Goal: Answer question/provide support

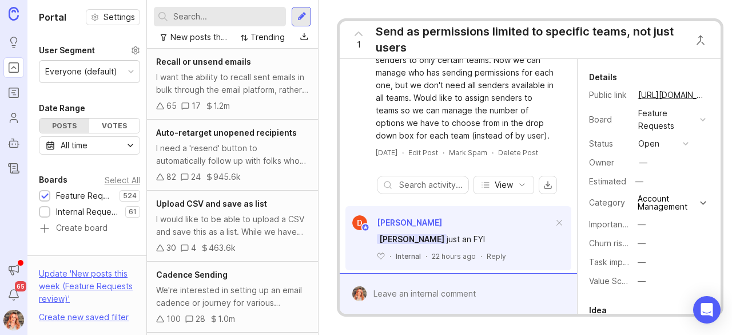
scroll to position [102, 0]
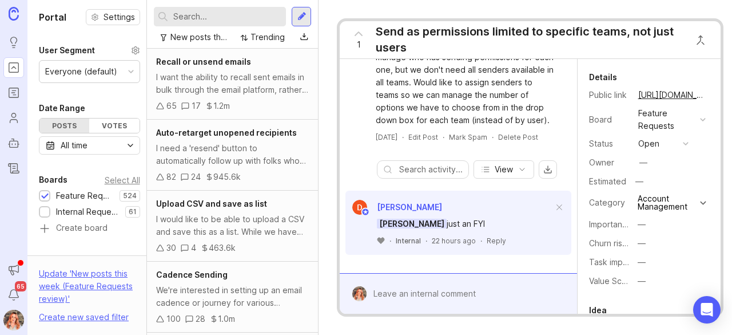
click at [384, 237] on icon at bounding box center [381, 240] width 8 height 7
click at [520, 236] on div "Reply" at bounding box center [517, 241] width 19 height 10
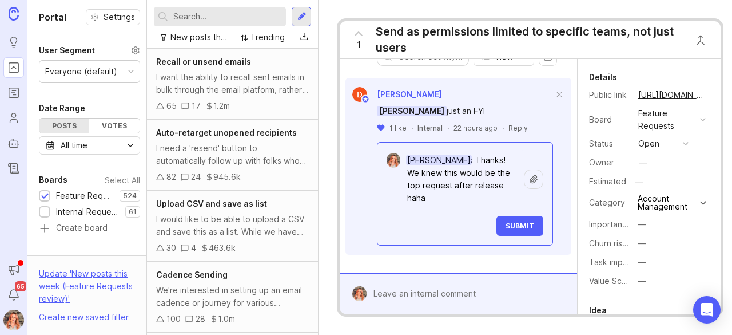
scroll to position [214, 0]
type textarea "[PERSON_NAME]: Thanks! We knew this would be the top request after release haha"
click at [506, 221] on span "Submit" at bounding box center [520, 225] width 29 height 9
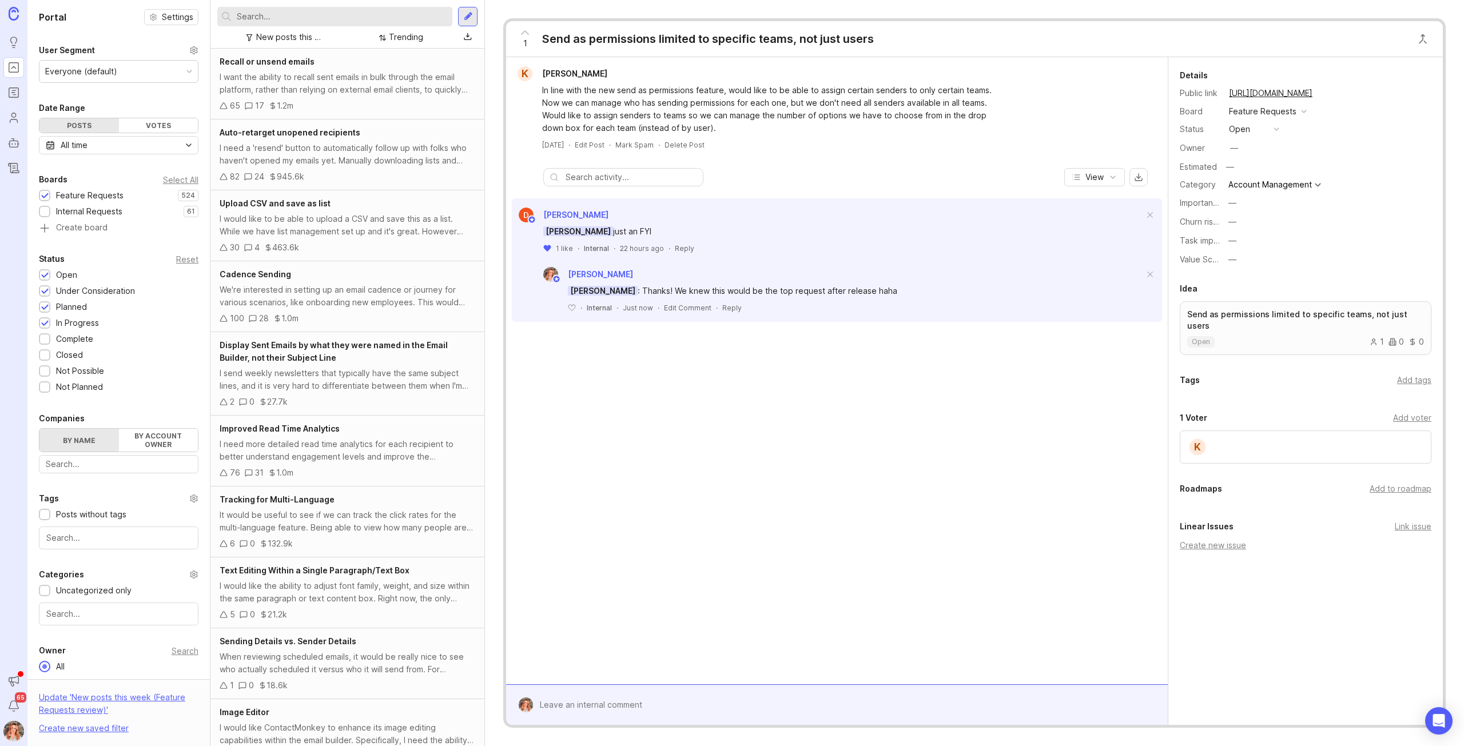
scroll to position [0, 0]
click at [286, 18] on input "text" at bounding box center [342, 16] width 211 height 13
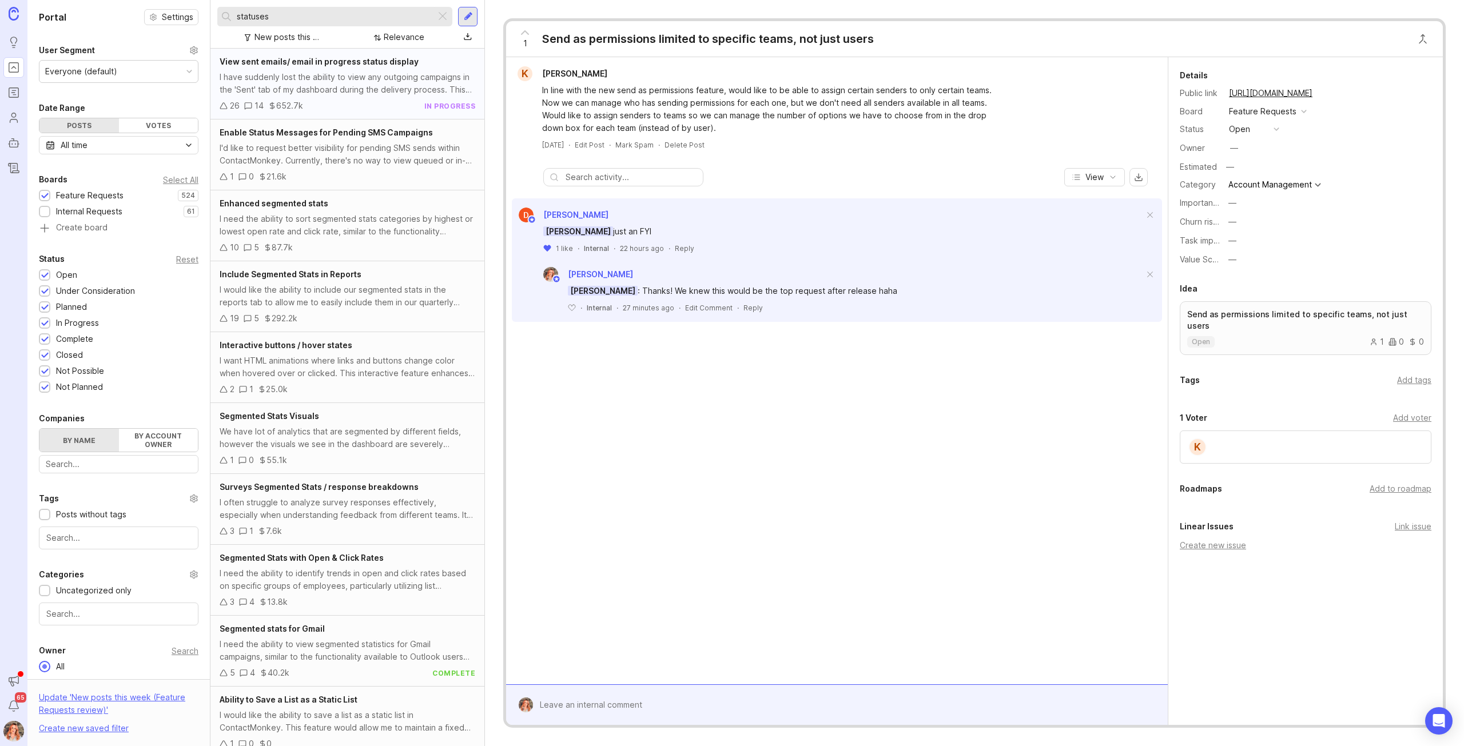
type input "statuses"
drag, startPoint x: 363, startPoint y: 84, endPoint x: 496, endPoint y: 56, distance: 136.2
click at [363, 85] on div "I have suddenly lost the ability to view any outgoing campaigns in the 'Sent' t…" at bounding box center [348, 83] width 256 height 25
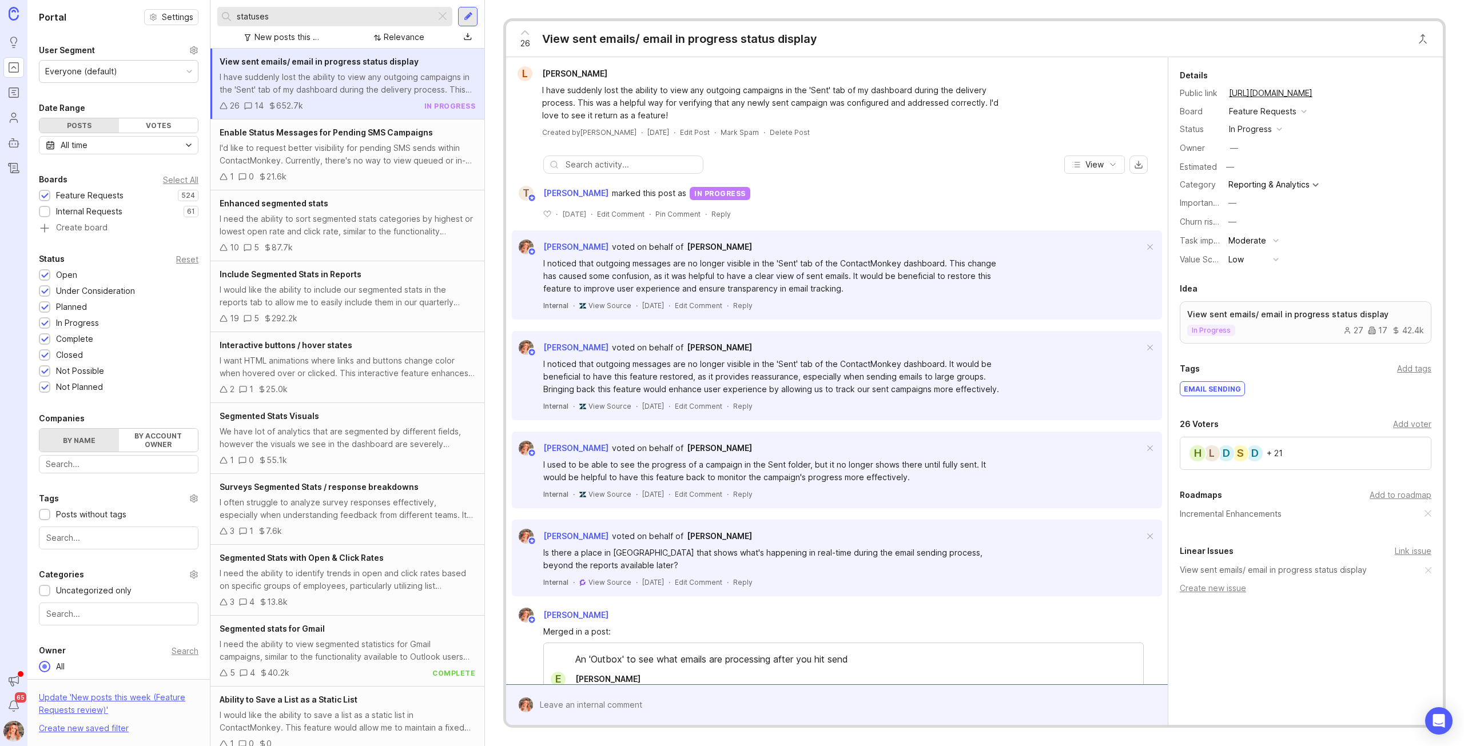
click at [643, 334] on div at bounding box center [845, 705] width 624 height 22
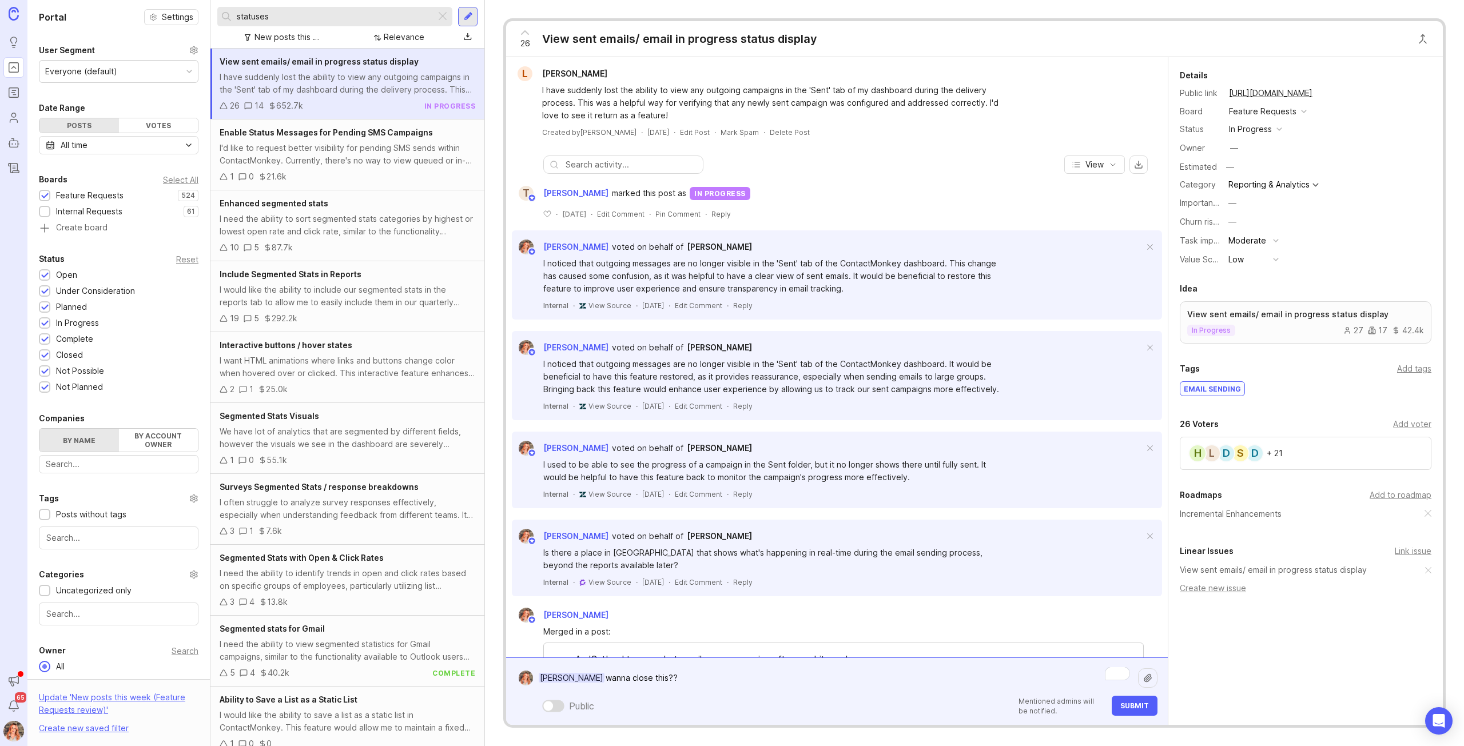
click at [668, 334] on textarea "Teja Garrido wanna close this??" at bounding box center [835, 678] width 605 height 22
type textarea "Teja Garrido wanna close this?? 🎉"
click at [731, 334] on span "Submit" at bounding box center [1134, 706] width 29 height 9
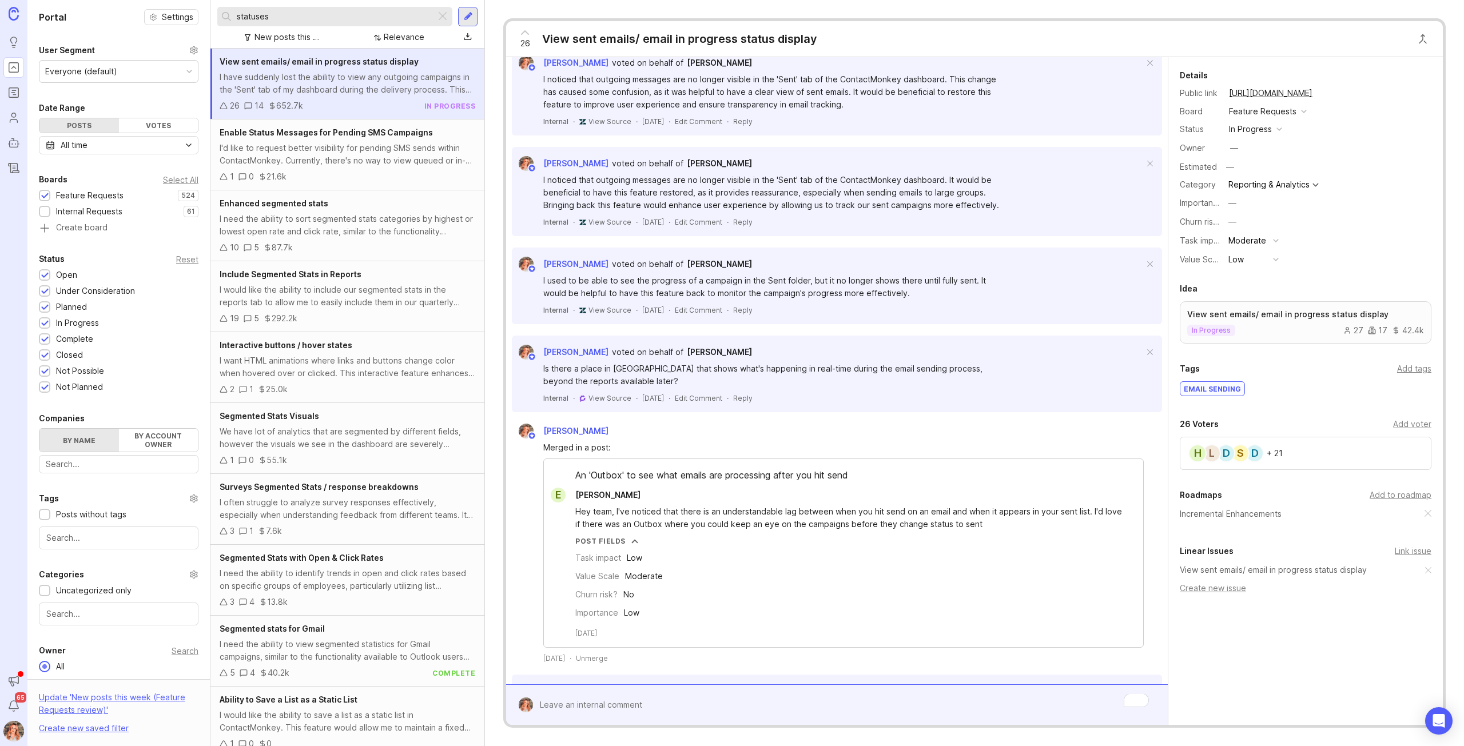
scroll to position [286, 0]
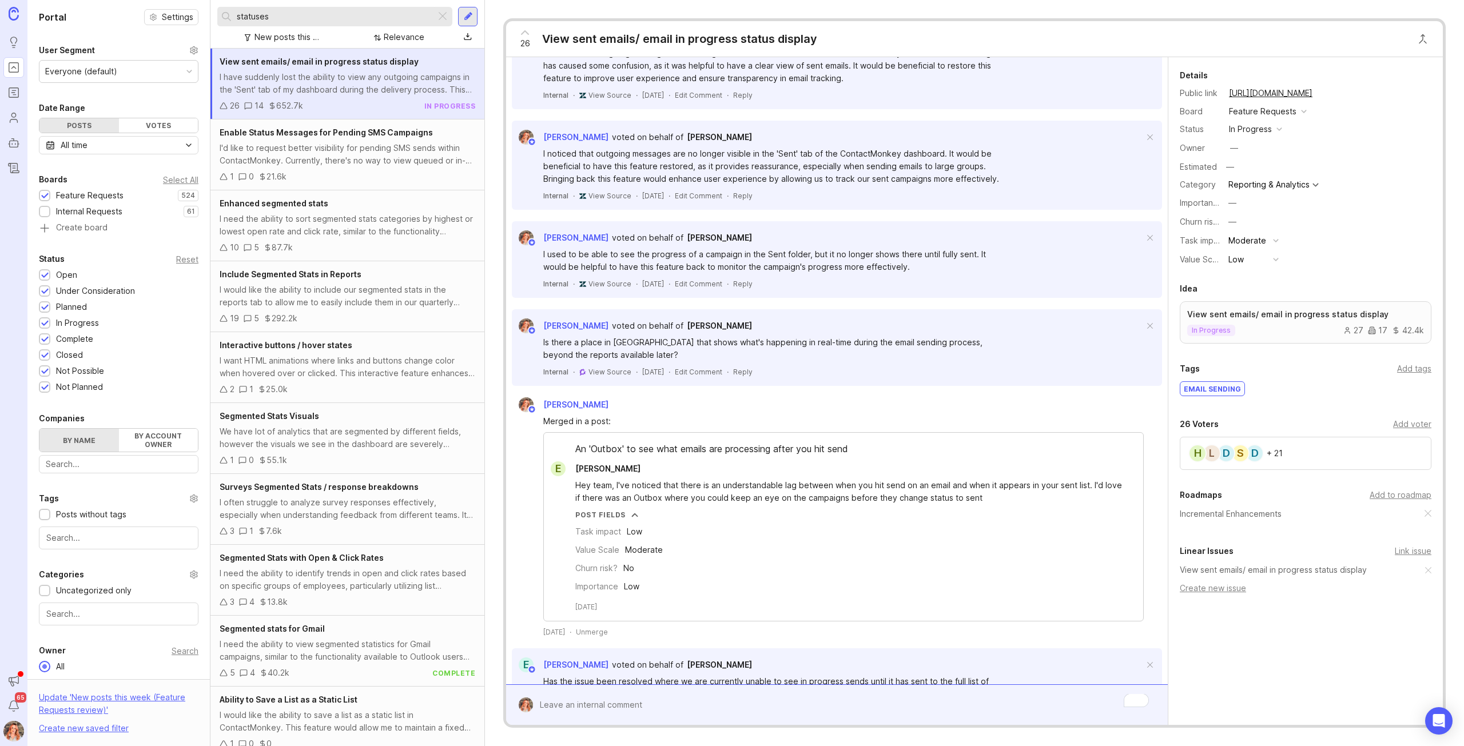
click at [435, 14] on div "statuses" at bounding box center [326, 16] width 218 height 19
click at [438, 14] on div at bounding box center [443, 16] width 14 height 15
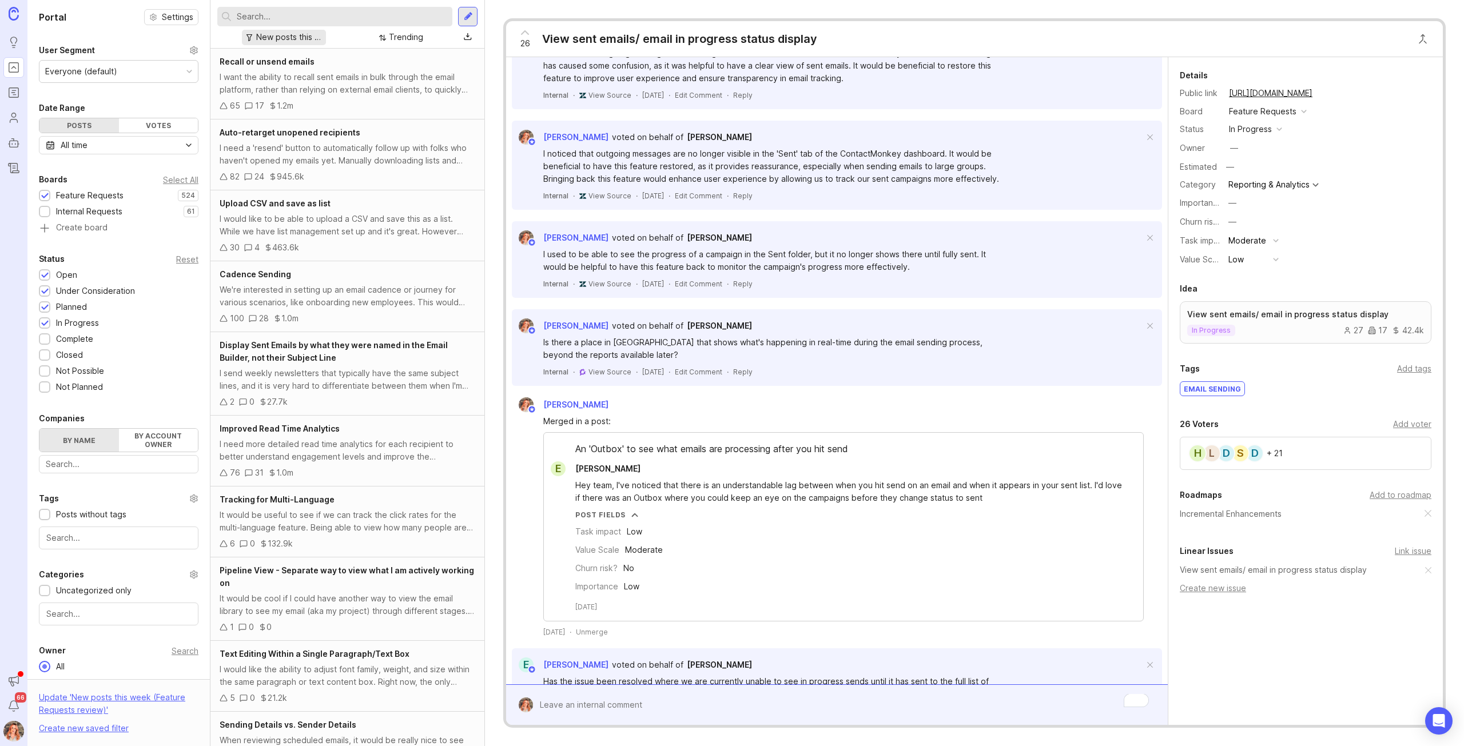
click at [297, 35] on div "New posts this week (Feature Requests review)" at bounding box center [288, 37] width 65 height 13
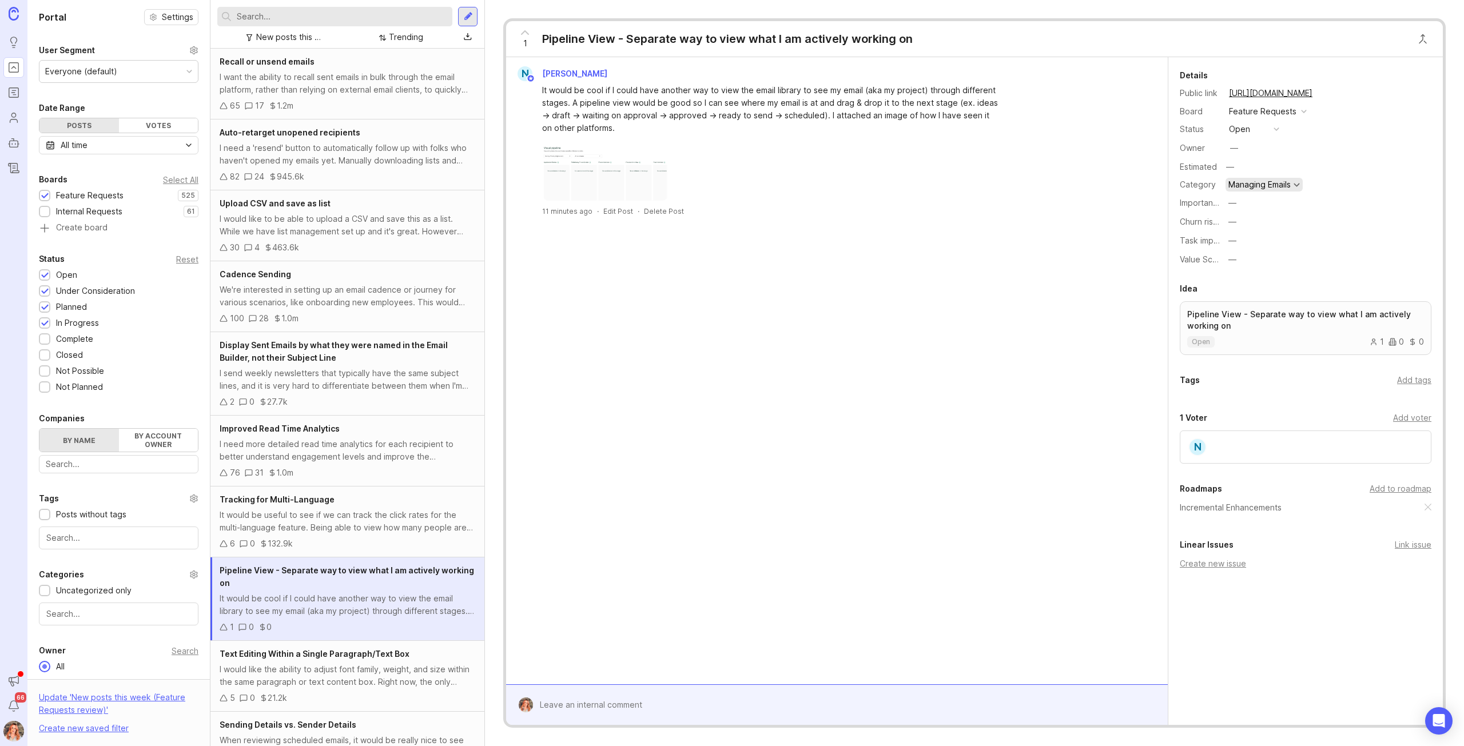
click at [1282, 187] on div "Managing Emails" at bounding box center [1259, 185] width 62 height 8
click at [1009, 288] on div "N [PERSON_NAME] It would be cool if I could have another way to view the email …" at bounding box center [837, 370] width 662 height 627
click at [21, 91] on link "Roadmaps" at bounding box center [13, 92] width 21 height 21
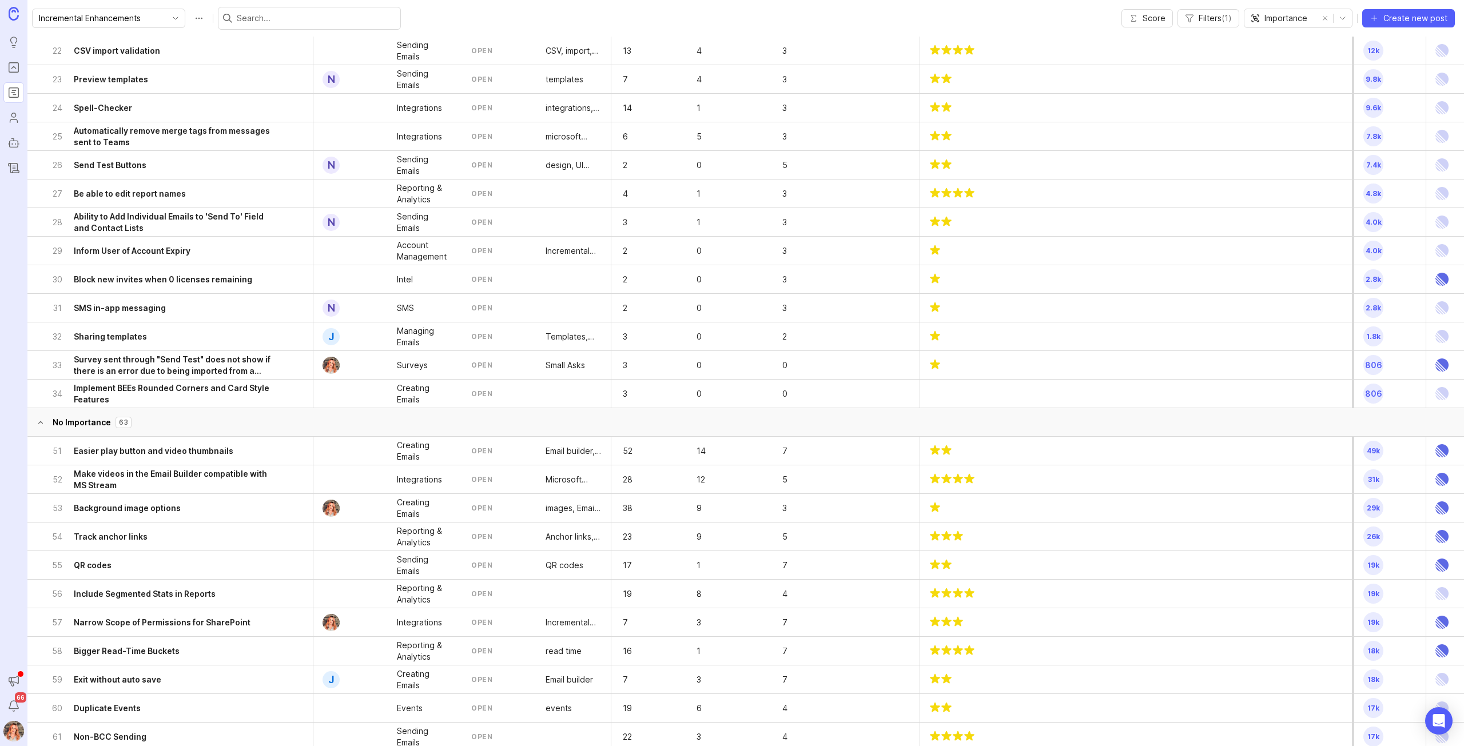
scroll to position [1315, 0]
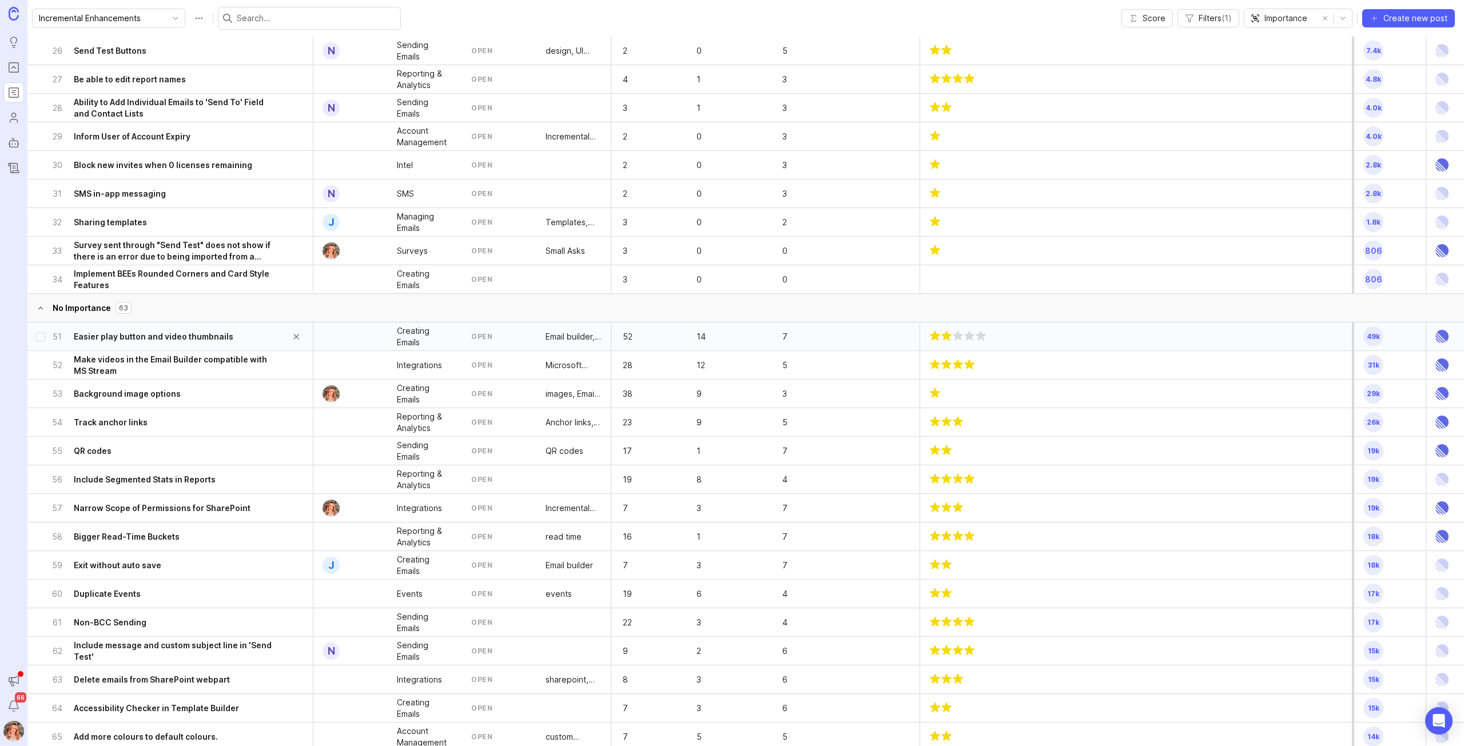
click at [218, 338] on h6 "Easier play button and video thumbnails" at bounding box center [154, 336] width 160 height 11
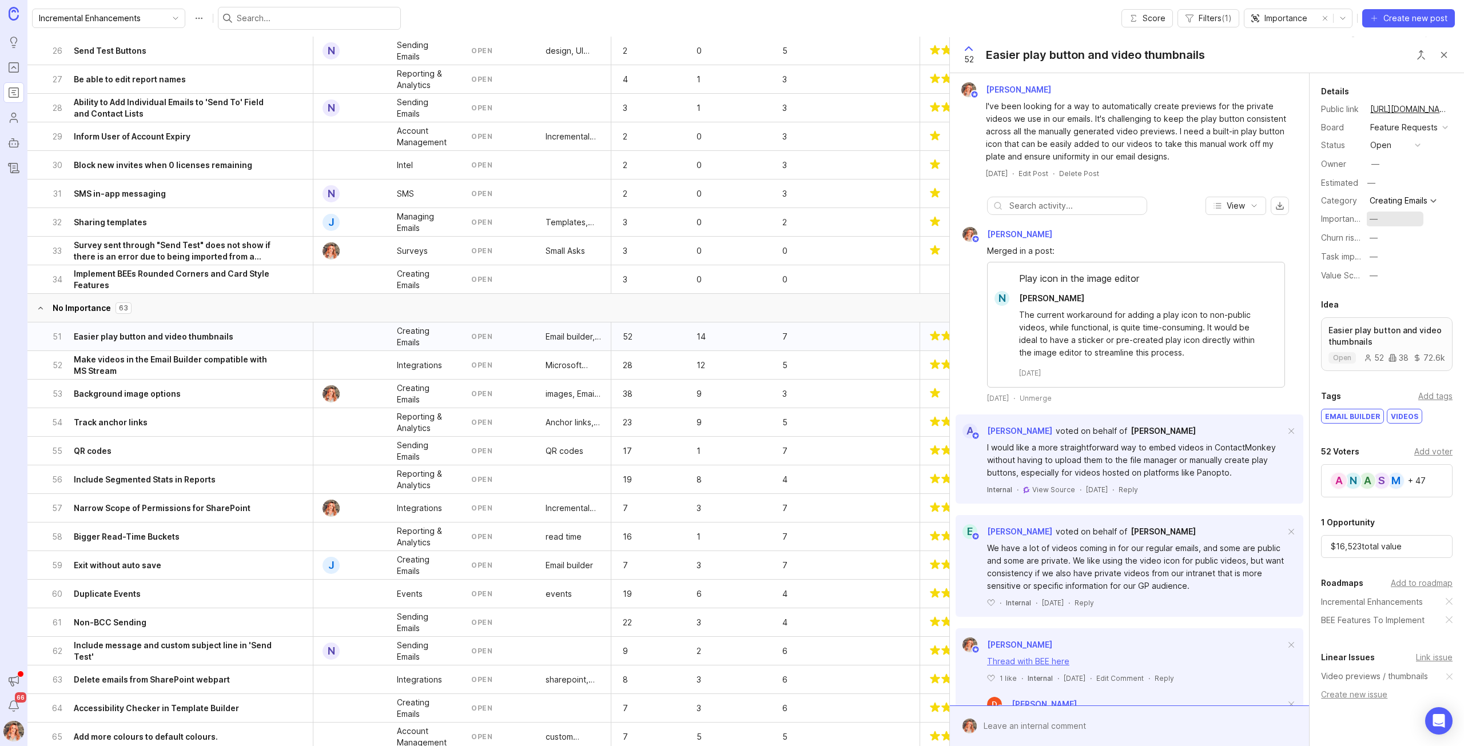
click at [1375, 225] on div "—" at bounding box center [1374, 219] width 8 height 13
click at [1376, 267] on "Low" at bounding box center [1394, 272] width 57 height 21
click at [166, 376] on h6 "Make videos in the Email Builder compatible with MS Stream" at bounding box center [177, 365] width 206 height 23
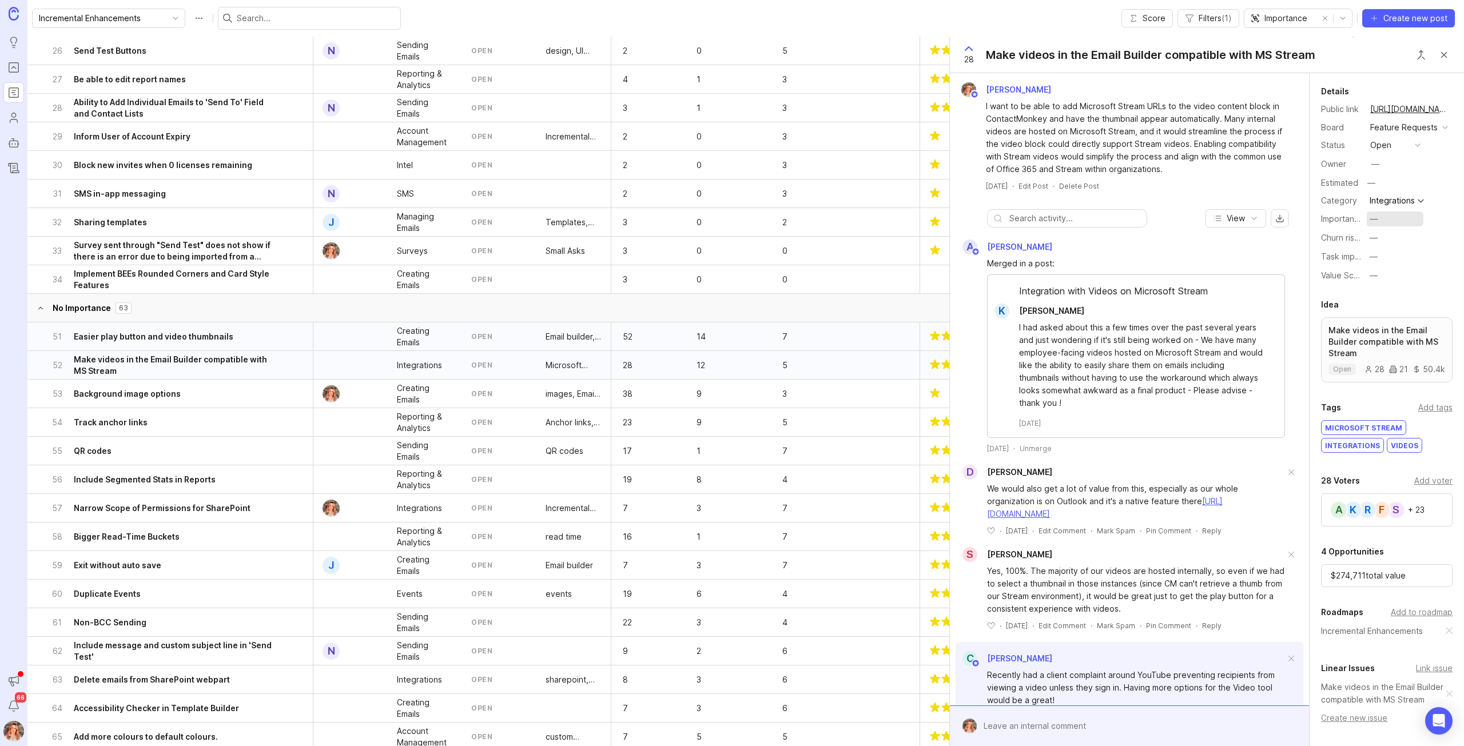
click at [1370, 225] on div "—" at bounding box center [1374, 219] width 8 height 13
click at [1397, 295] on "Medium" at bounding box center [1394, 293] width 57 height 21
click at [144, 397] on h6 "Background image options" at bounding box center [127, 393] width 107 height 11
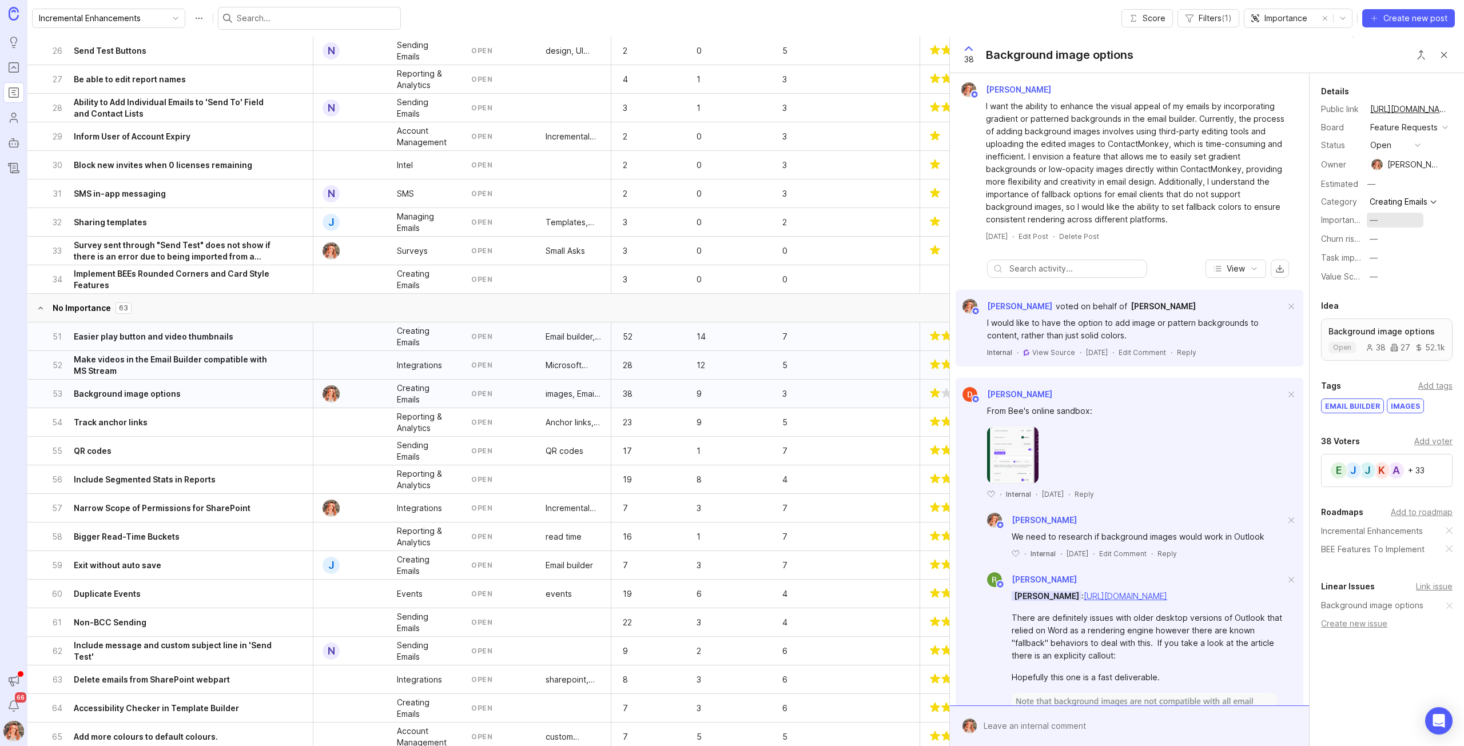
click at [1371, 221] on div "—" at bounding box center [1374, 220] width 8 height 13
click at [1380, 262] on "Low" at bounding box center [1394, 260] width 57 height 21
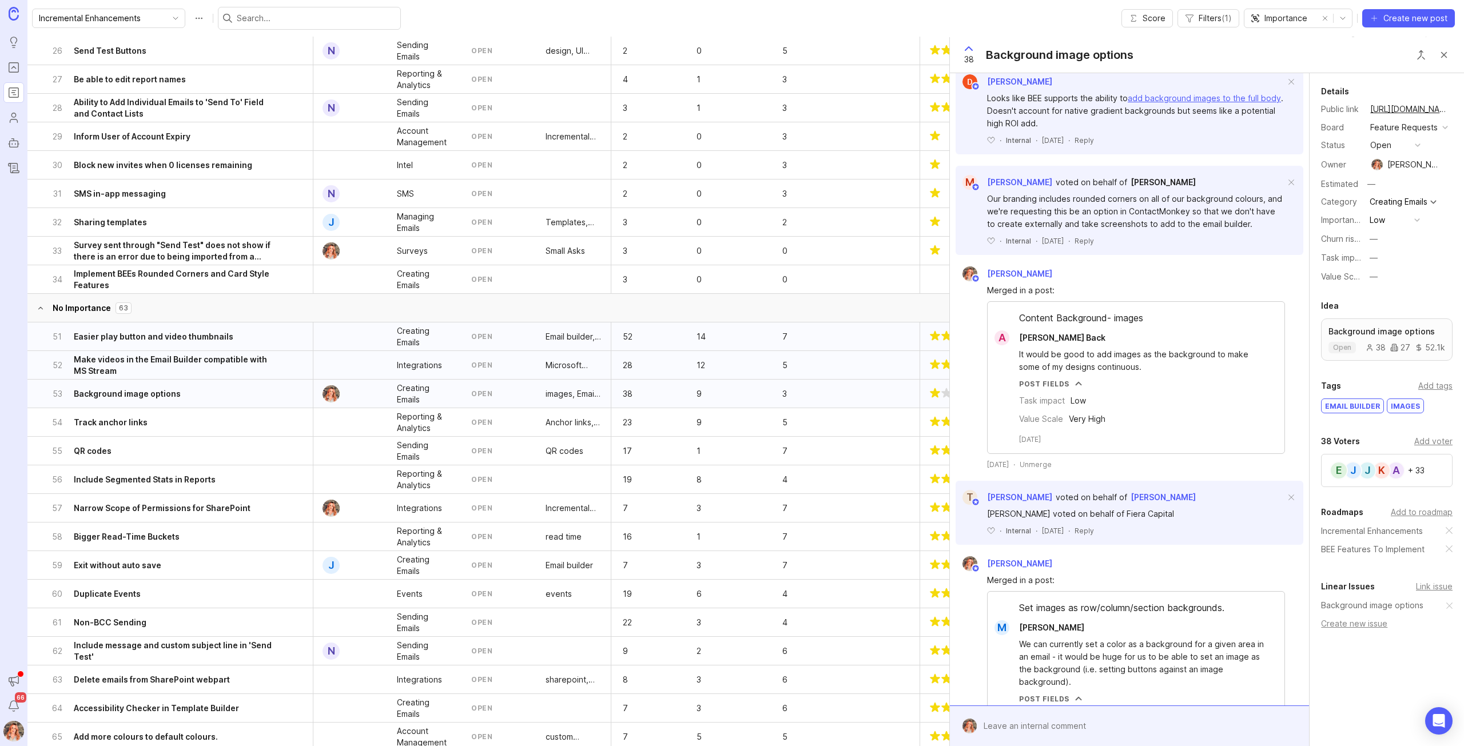
scroll to position [1152, 0]
